Goal: Task Accomplishment & Management: Manage account settings

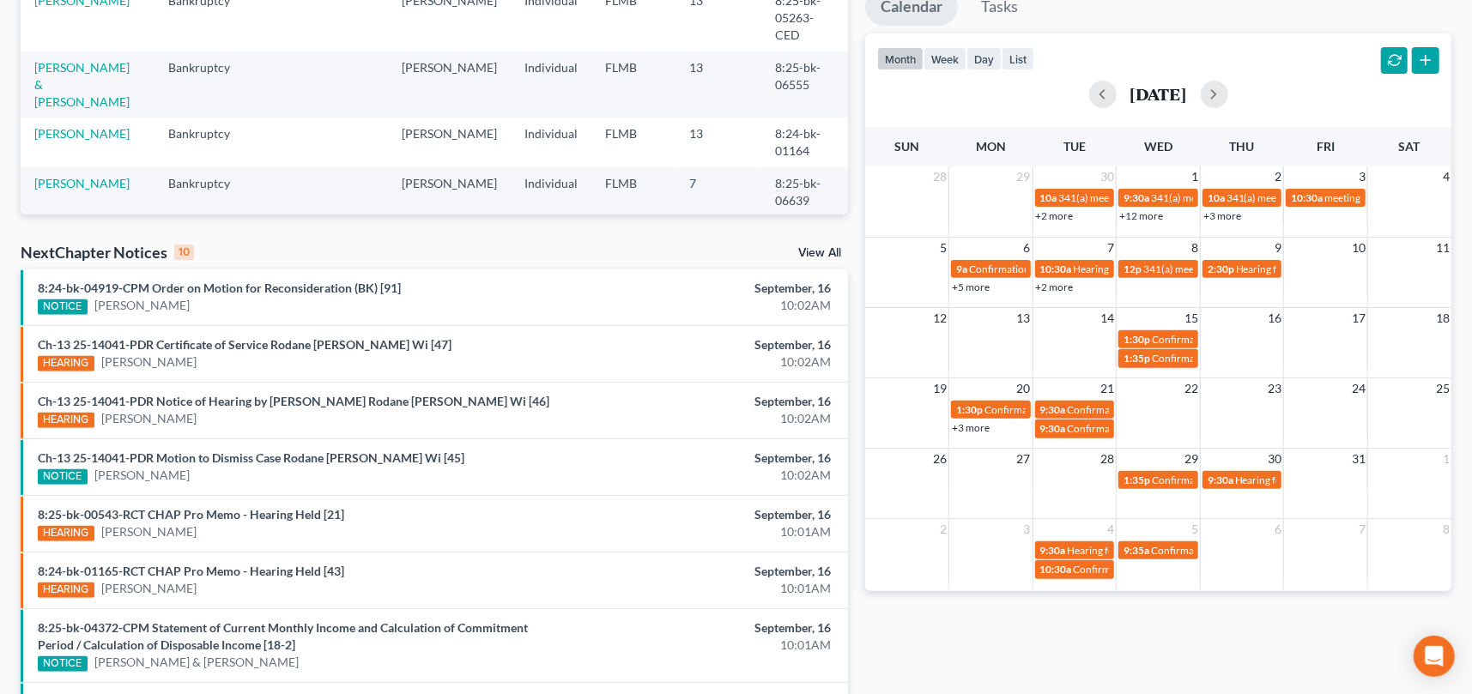
scroll to position [172, 0]
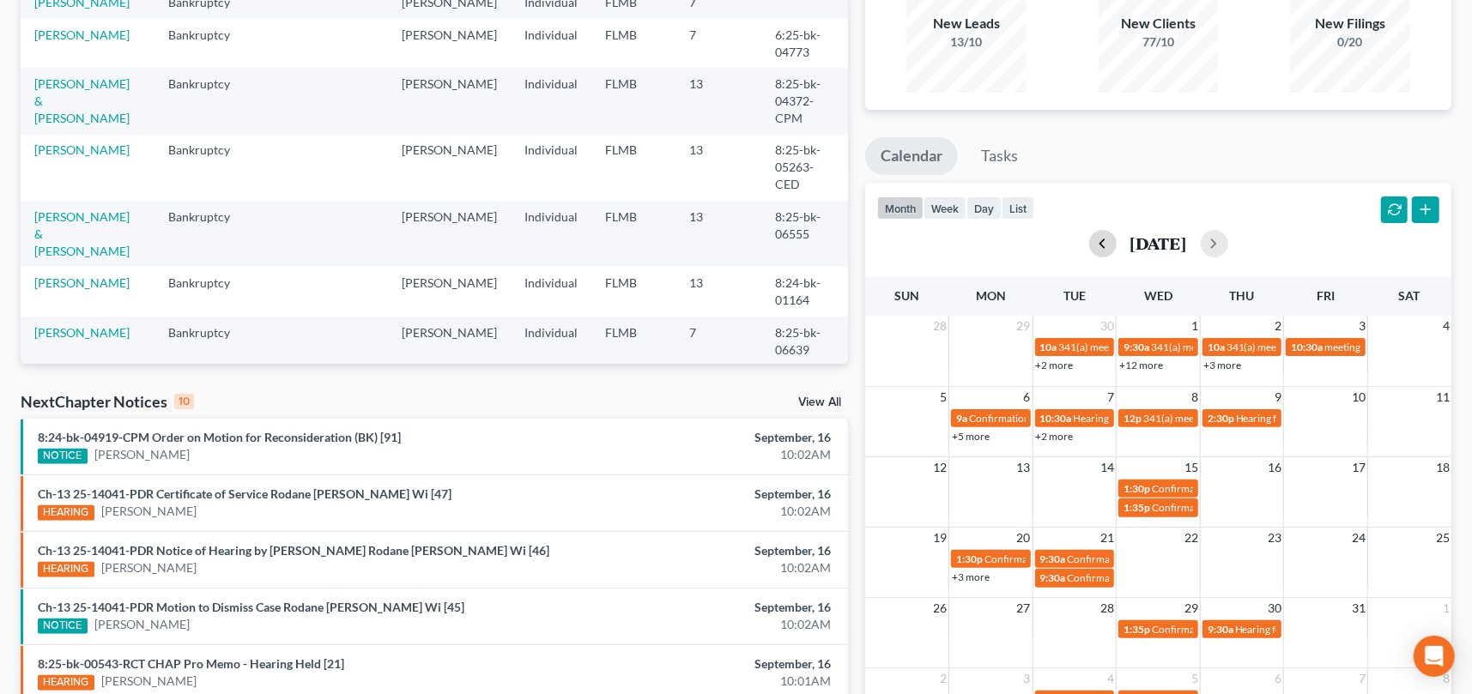
click at [1089, 241] on button "button" at bounding box center [1102, 243] width 27 height 27
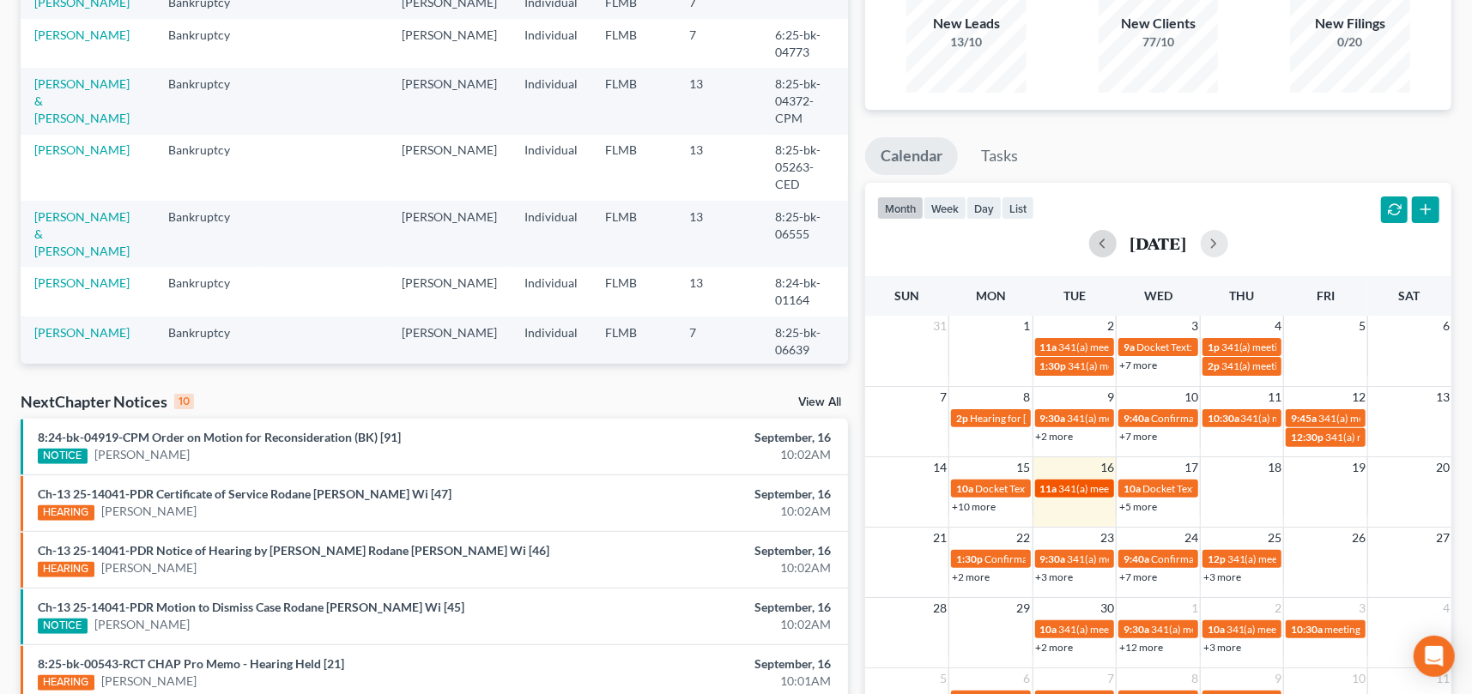
click at [1069, 488] on span "341(a) meeting for [PERSON_NAME]" at bounding box center [1142, 488] width 166 height 13
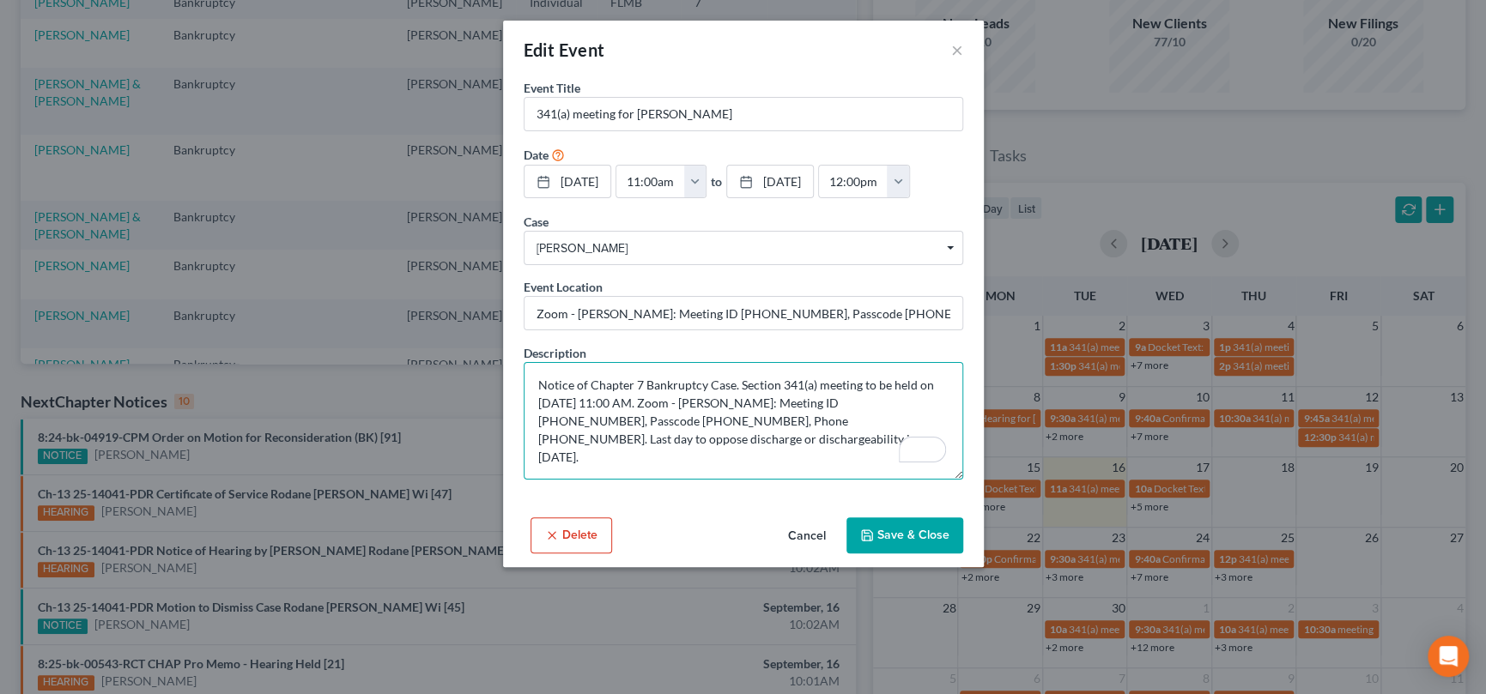
drag, startPoint x: 894, startPoint y: 401, endPoint x: 819, endPoint y: 401, distance: 74.7
click at [819, 401] on textarea "Notice of Chapter 7 Bankruptcy Case. Section 341(a) meeting to be held on [DATE…" at bounding box center [743, 421] width 439 height 118
click at [639, 423] on textarea "Notice of Chapter 7 Bankruptcy Case. Section 341(a) meeting to be held on [DATE…" at bounding box center [743, 421] width 439 height 118
drag, startPoint x: 658, startPoint y: 418, endPoint x: 590, endPoint y: 420, distance: 67.8
click at [590, 420] on textarea "Notice of Chapter 7 Bankruptcy Case. Section 341(a) meeting to be held on [DATE…" at bounding box center [743, 421] width 439 height 118
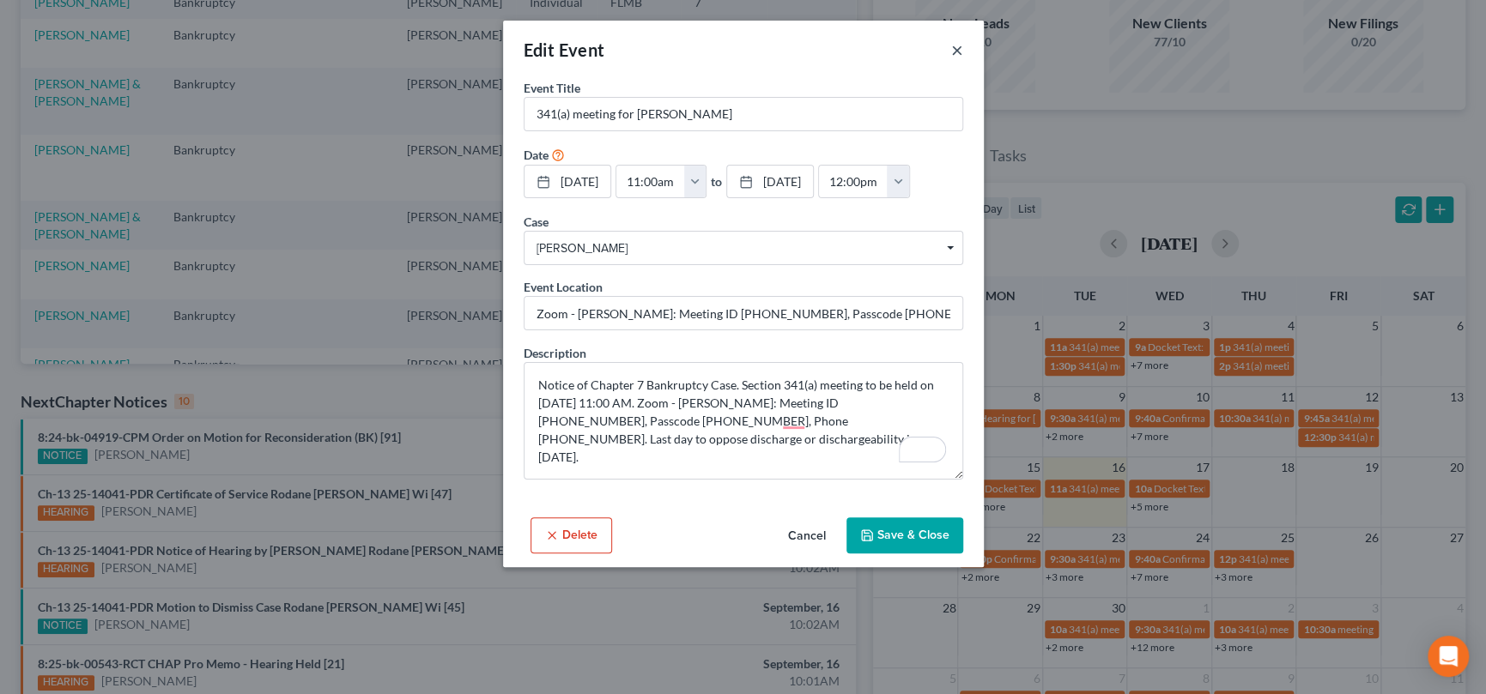
click at [958, 48] on button "×" at bounding box center [957, 49] width 12 height 21
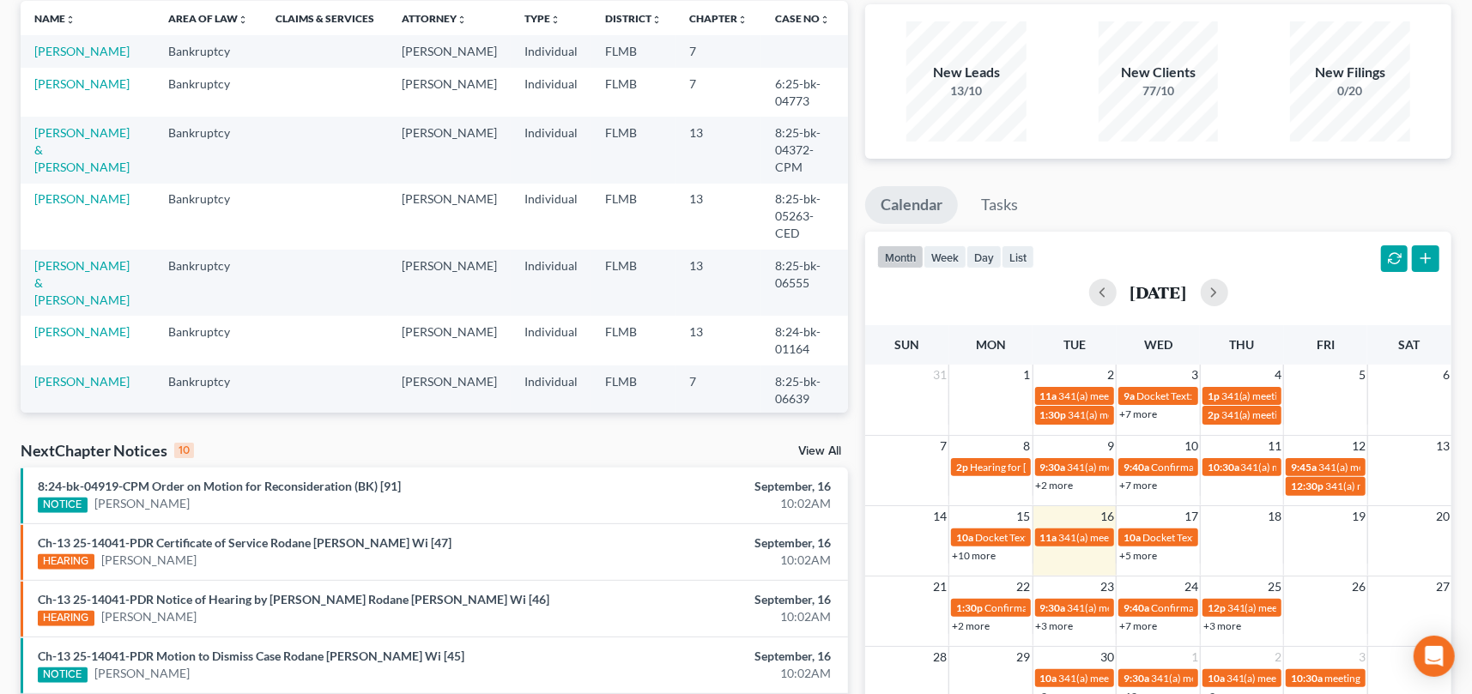
scroll to position [0, 0]
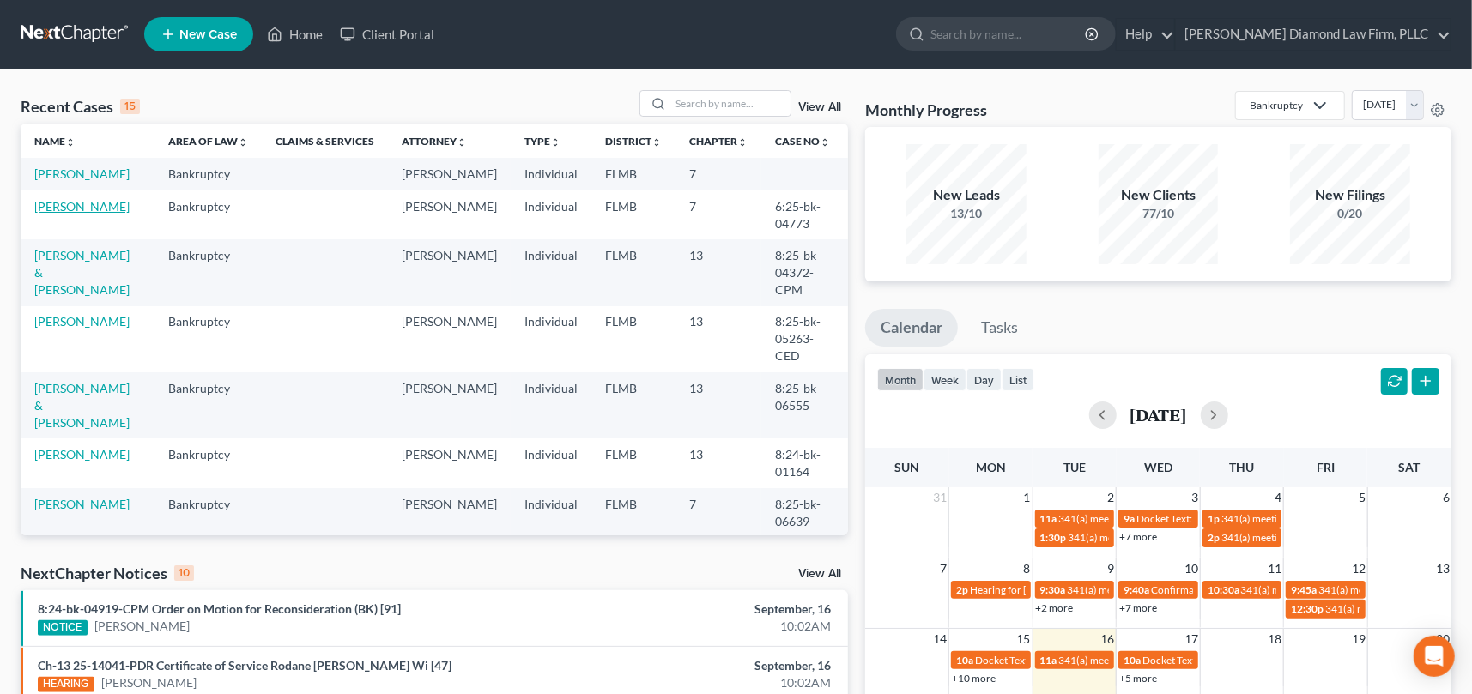
click at [88, 214] on link "[PERSON_NAME]" at bounding box center [81, 206] width 95 height 15
select select "5"
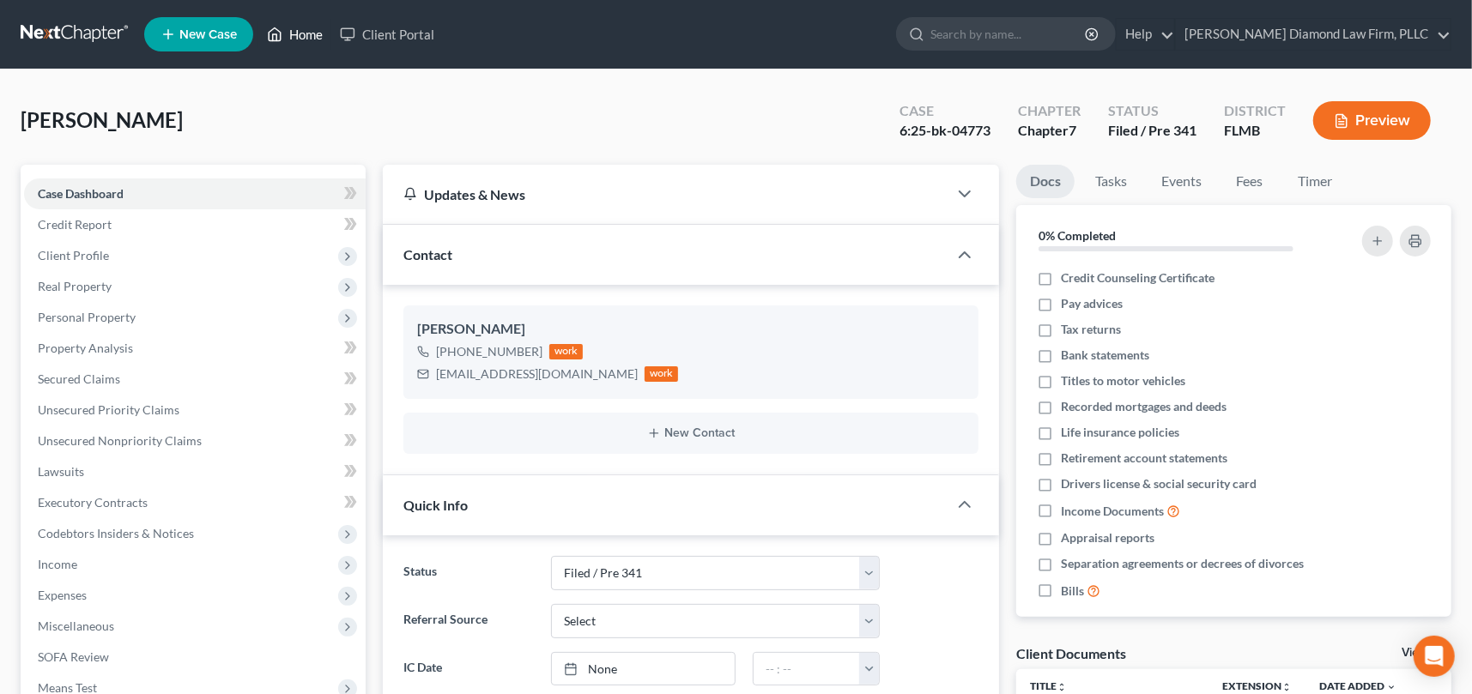
click at [306, 44] on link "Home" at bounding box center [294, 34] width 73 height 31
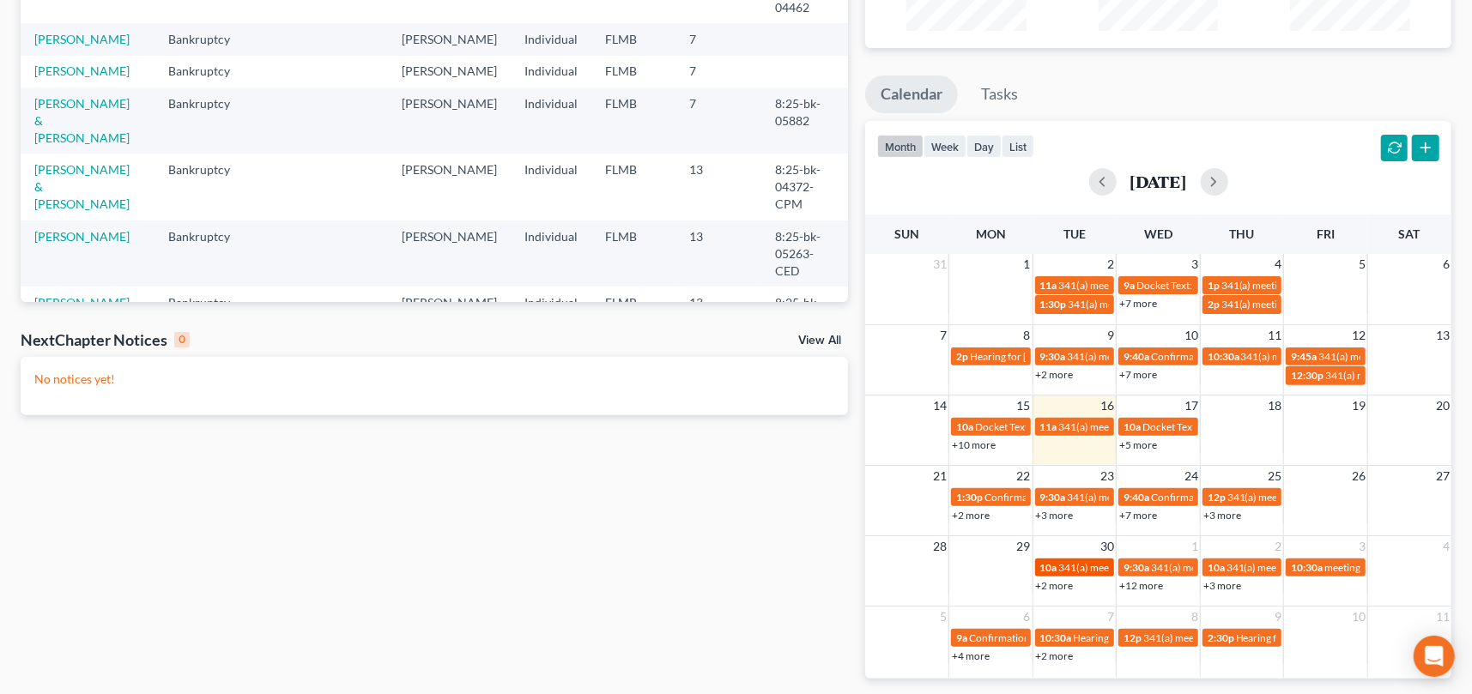
scroll to position [258, 0]
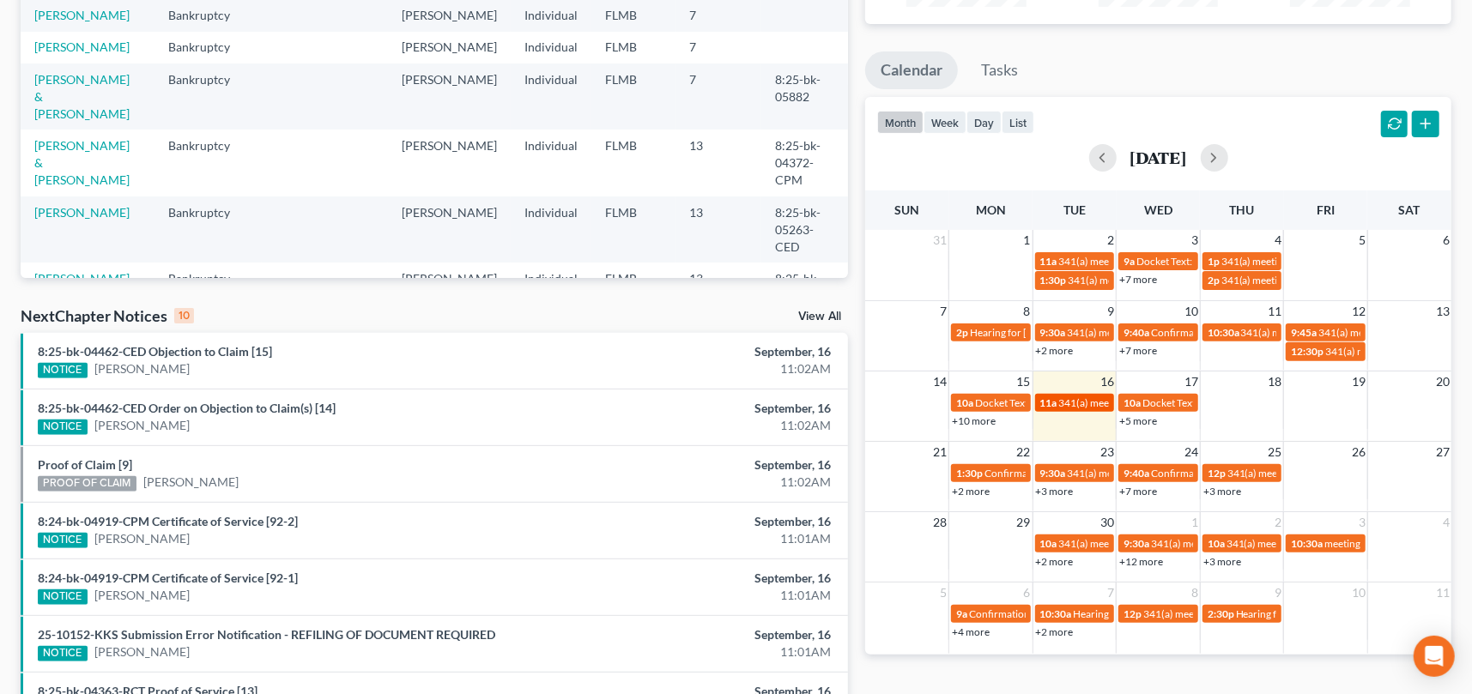
click at [1078, 400] on span "341(a) meeting for [PERSON_NAME]" at bounding box center [1142, 403] width 166 height 13
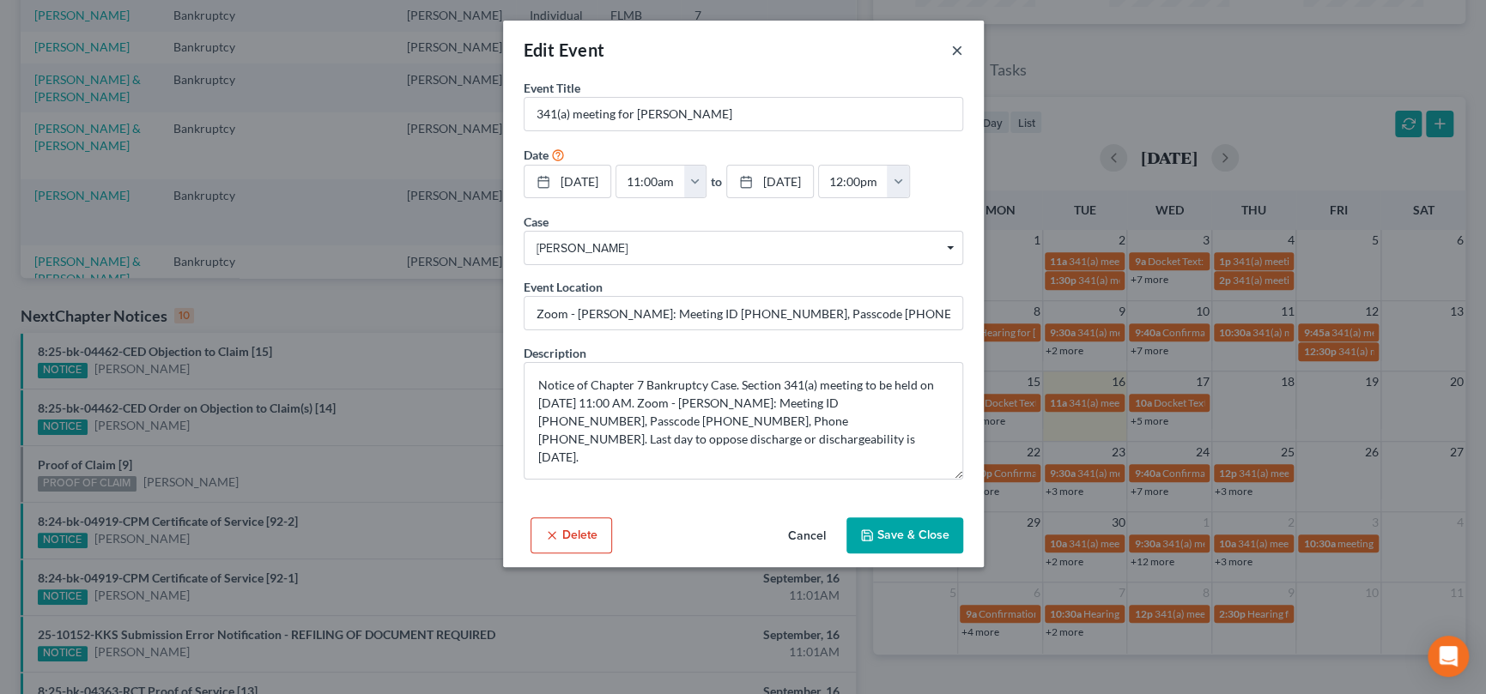
click at [959, 52] on button "×" at bounding box center [957, 49] width 12 height 21
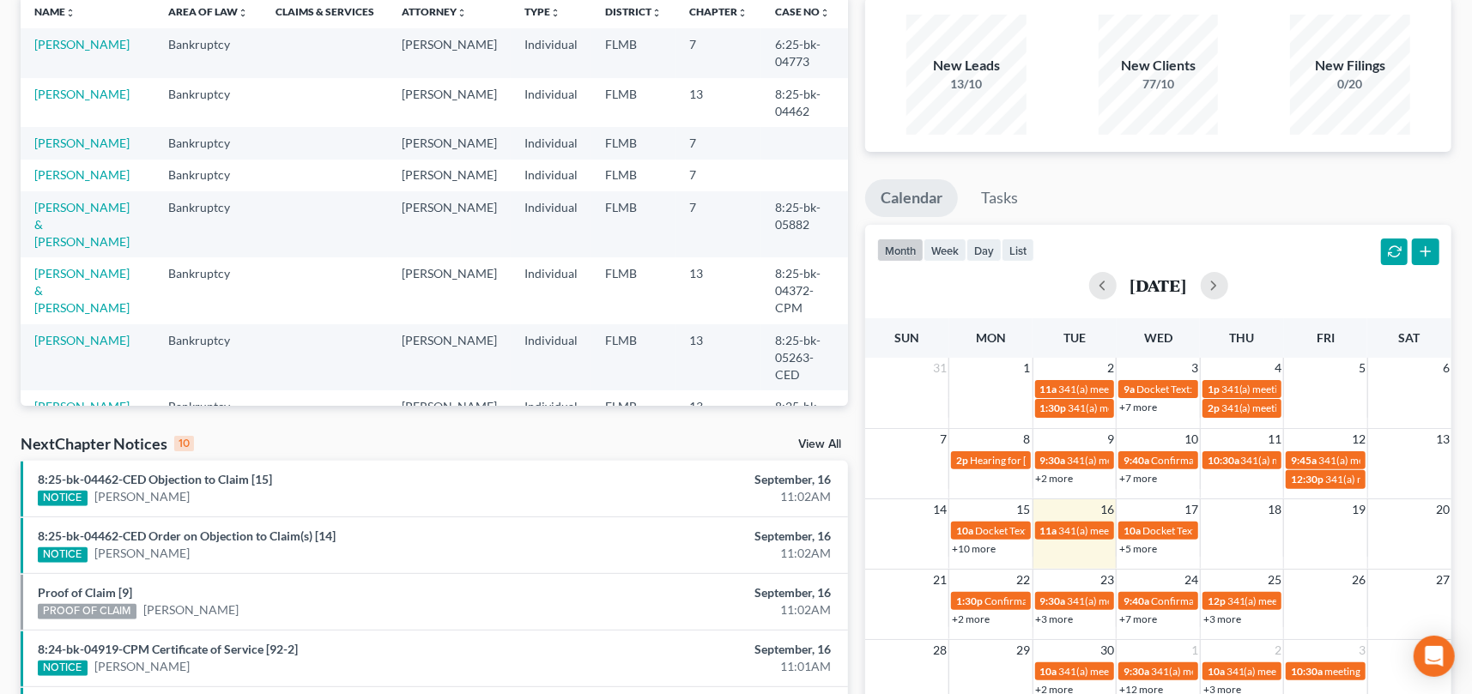
scroll to position [0, 0]
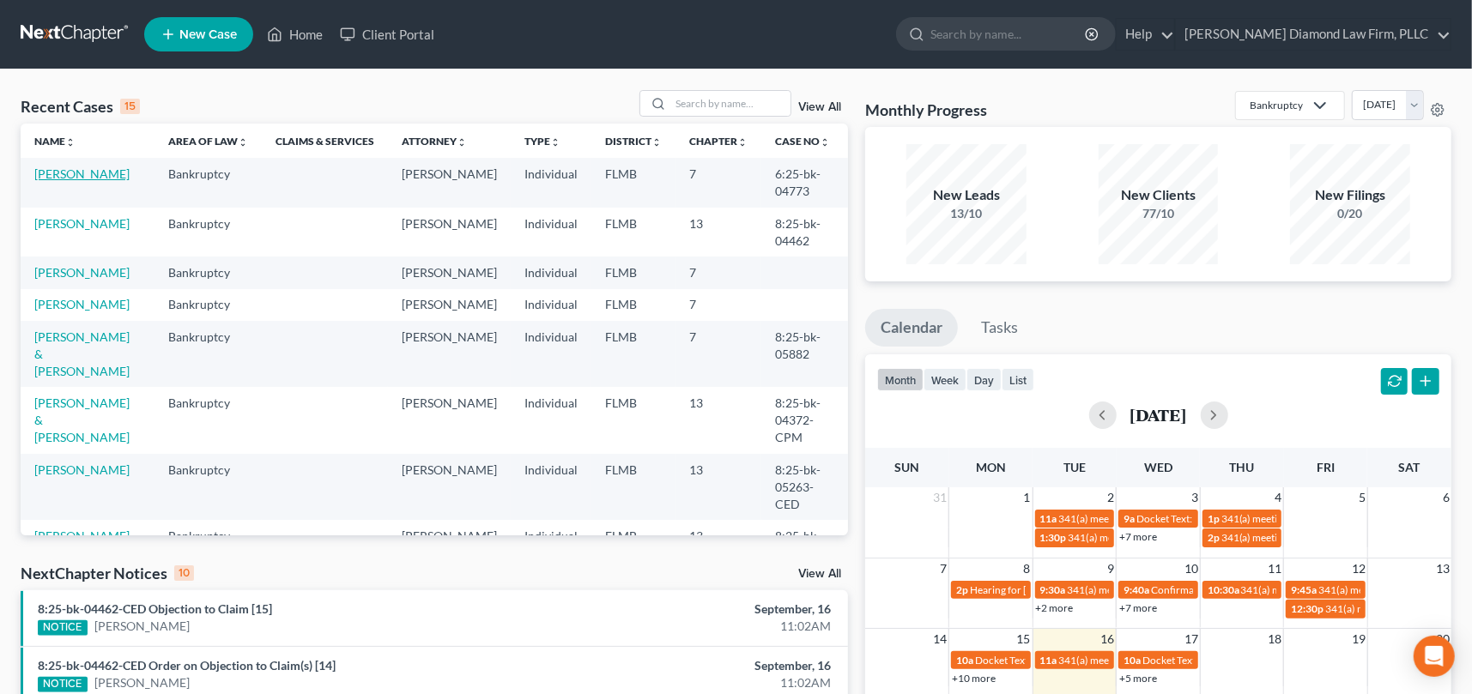
click at [72, 173] on link "[PERSON_NAME]" at bounding box center [81, 174] width 95 height 15
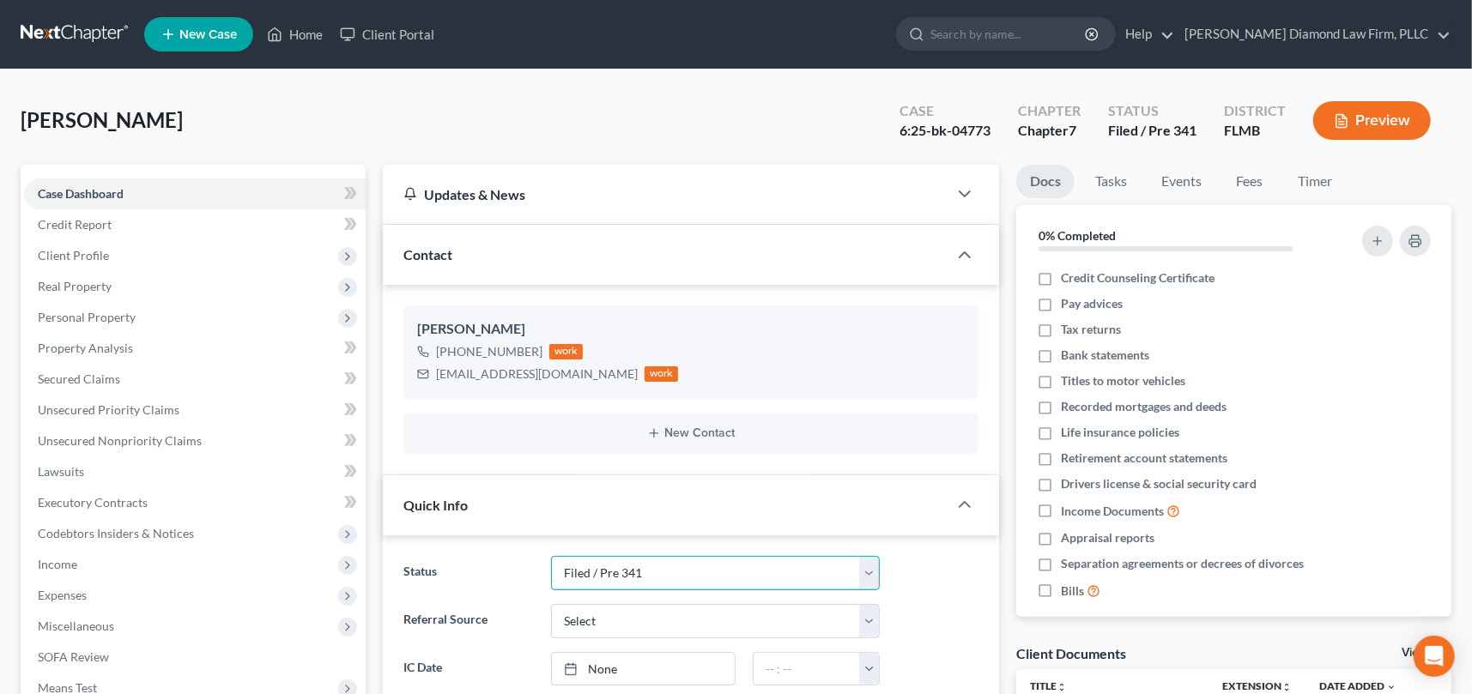
click at [700, 572] on select "Discharged Discharge Litigation Dismissal Notice Dismissed Filed Filed / Pre 34…" at bounding box center [715, 573] width 329 height 34
select select "12"
click at [551, 556] on select "Discharged Discharge Litigation Dismissal Notice Dismissed Filed Filed / Pre 34…" at bounding box center [715, 573] width 329 height 34
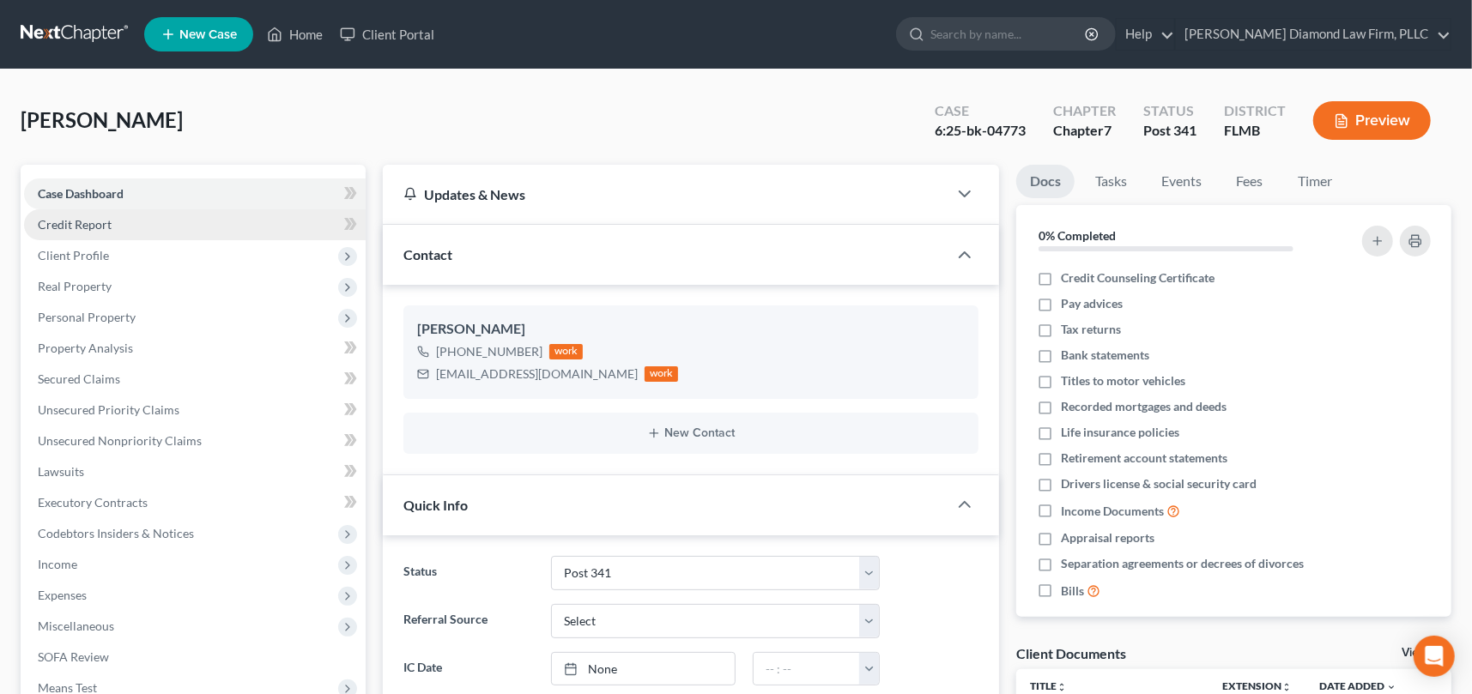
click at [101, 223] on span "Credit Report" at bounding box center [75, 224] width 74 height 15
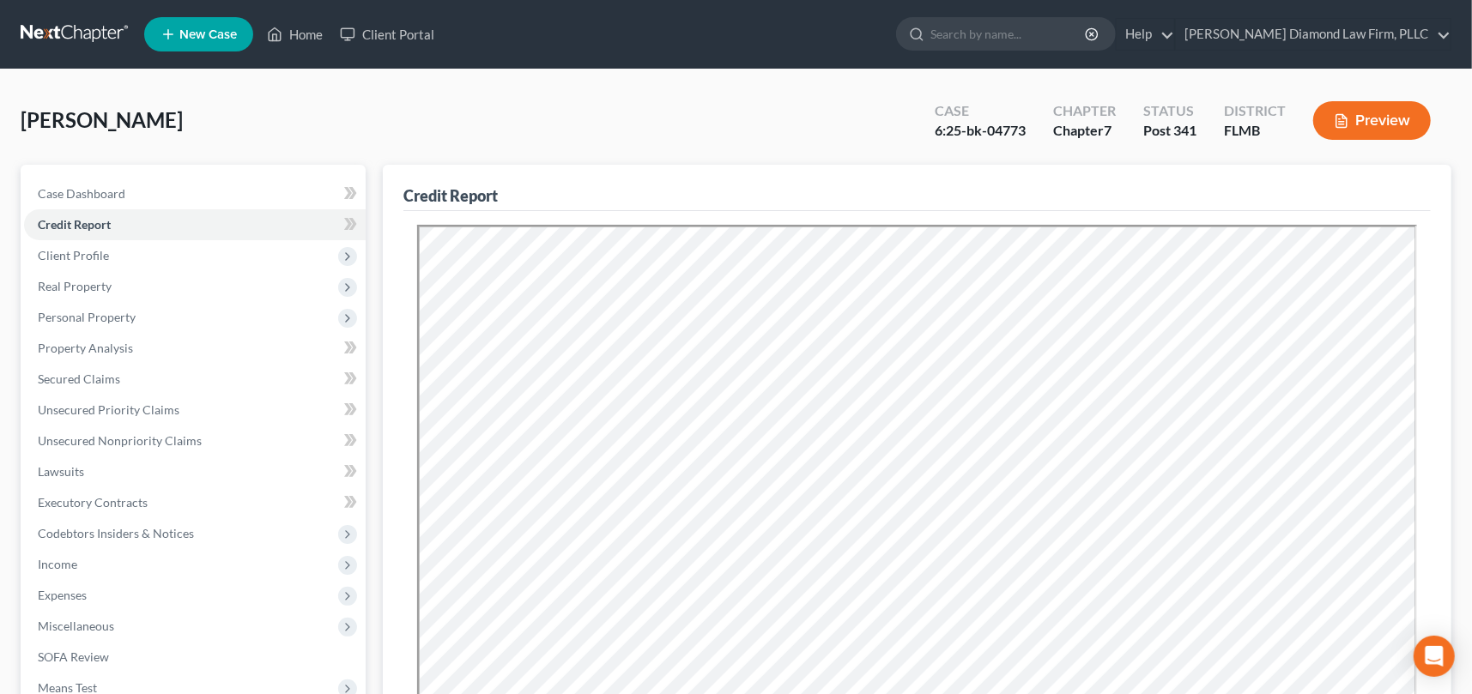
click at [509, 105] on div "[PERSON_NAME] Upgraded Case 6:25-bk-04773 Chapter Chapter 7 Status Post 341 Dis…" at bounding box center [736, 127] width 1431 height 75
